Goal: Find specific page/section: Find specific page/section

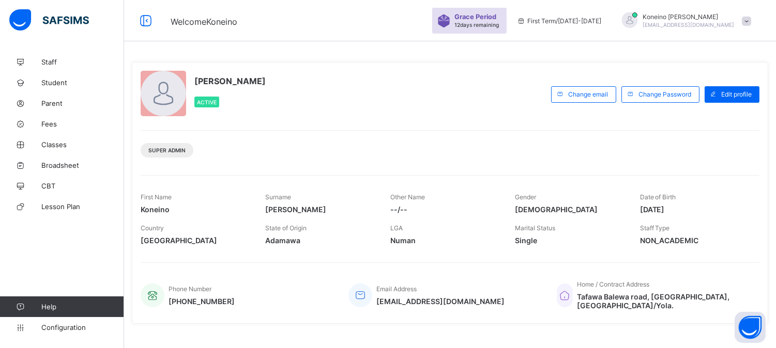
click at [391, 45] on div "[PERSON_NAME] Active Change email Change Password Edit profile Super Admin Firs…" at bounding box center [450, 271] width 652 height 542
click at [53, 124] on span "Fees" at bounding box center [82, 124] width 83 height 8
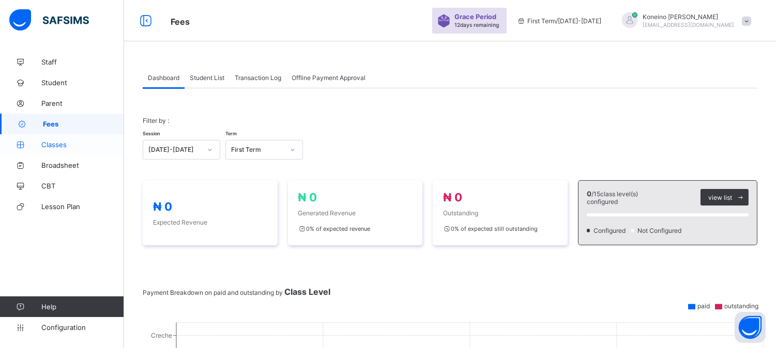
click at [57, 144] on span "Classes" at bounding box center [82, 145] width 83 height 8
